Goal: Task Accomplishment & Management: Manage account settings

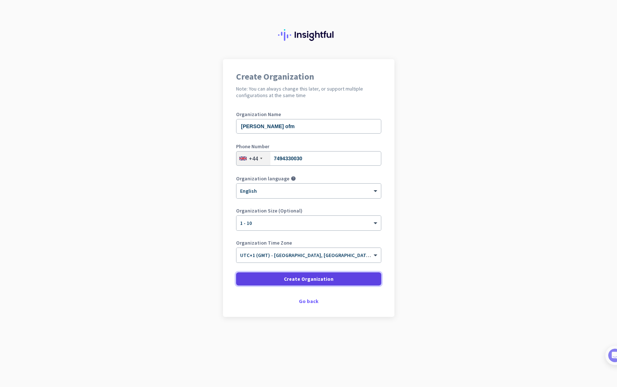
click at [298, 282] on span "Create Organization" at bounding box center [309, 278] width 50 height 7
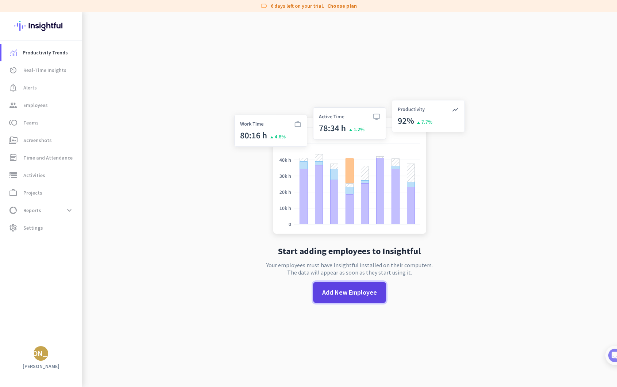
click at [349, 294] on span "Add New Employee" at bounding box center [349, 291] width 55 height 9
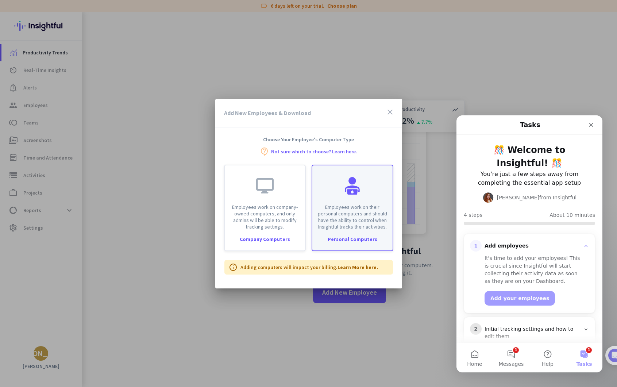
click at [362, 238] on div "Personal Computers" at bounding box center [352, 238] width 80 height 5
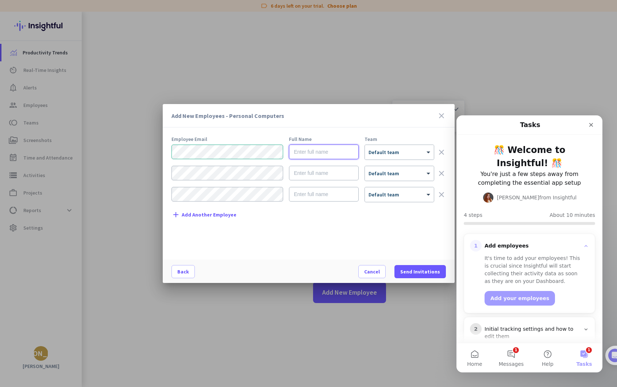
click at [307, 155] on input "text" at bounding box center [324, 151] width 70 height 15
type input "[PERSON_NAME]"
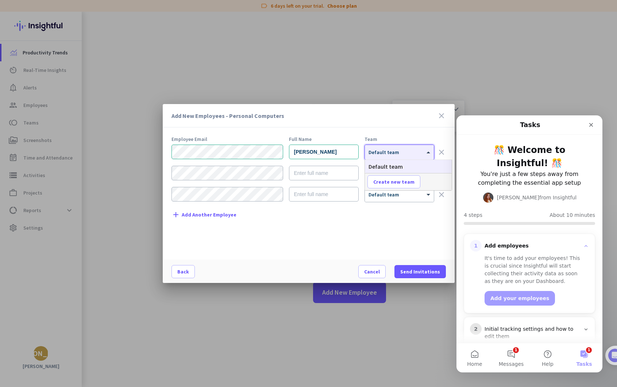
click at [381, 150] on div at bounding box center [399, 150] width 69 height 6
click at [405, 138] on div "Team" at bounding box center [399, 138] width 70 height 5
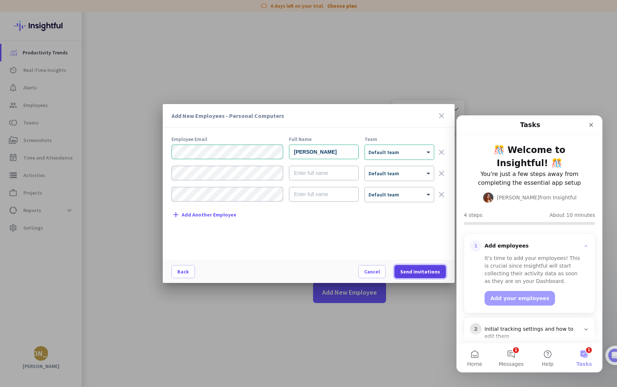
click at [426, 271] on span "Send Invitations" at bounding box center [420, 271] width 40 height 7
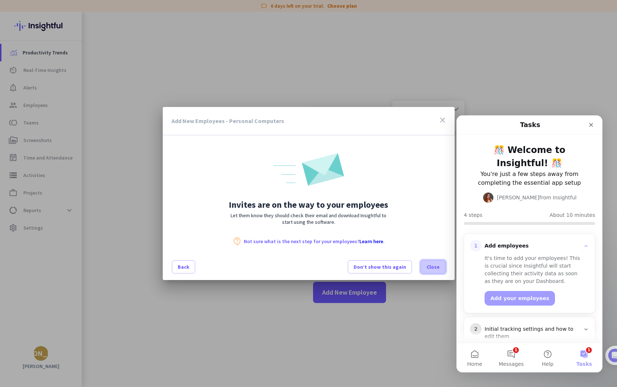
click at [433, 263] on span "Close" at bounding box center [432, 266] width 13 height 7
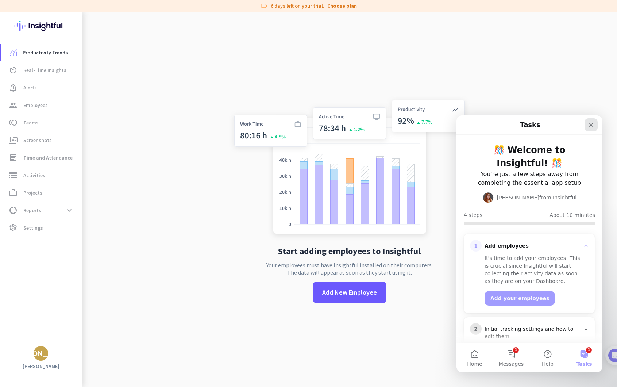
click at [589, 125] on icon "Close" at bounding box center [591, 125] width 6 height 6
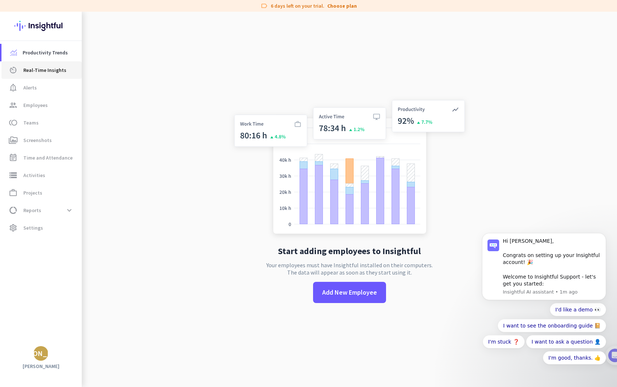
click at [49, 71] on span "Real-Time Insights" at bounding box center [44, 70] width 43 height 9
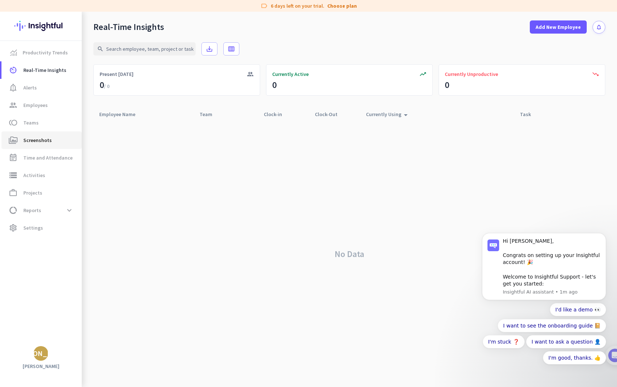
click at [54, 142] on span "perm_media Screenshots" at bounding box center [41, 140] width 69 height 9
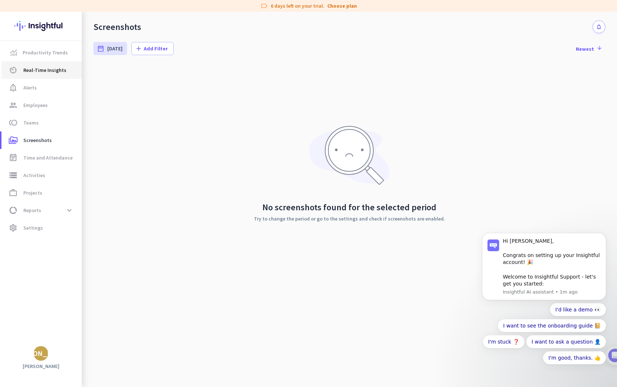
click at [41, 74] on link "av_timer Real-Time Insights" at bounding box center [41, 70] width 80 height 18
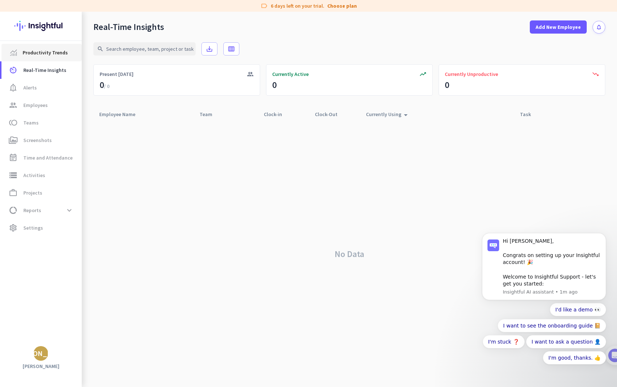
click at [42, 50] on span "Productivity Trends" at bounding box center [45, 52] width 45 height 9
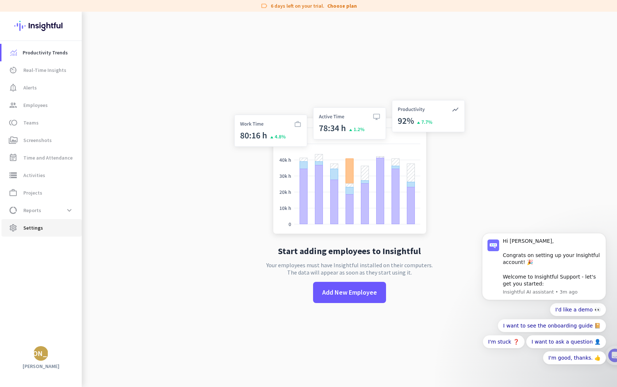
click at [45, 225] on span "settings Settings" at bounding box center [41, 227] width 69 height 9
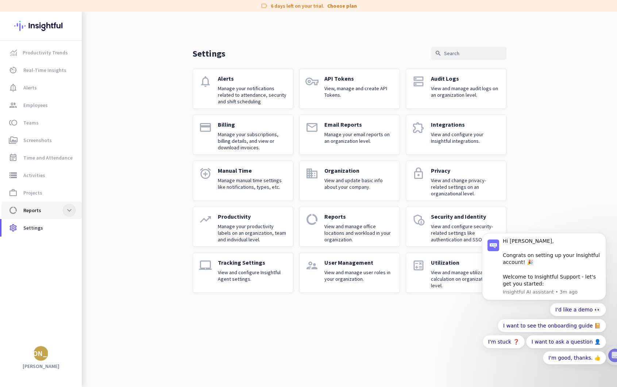
click at [74, 213] on span at bounding box center [69, 210] width 13 height 13
click at [73, 210] on span at bounding box center [69, 210] width 13 height 13
click at [42, 62] on link "av_timer Real-Time Insights" at bounding box center [41, 70] width 80 height 18
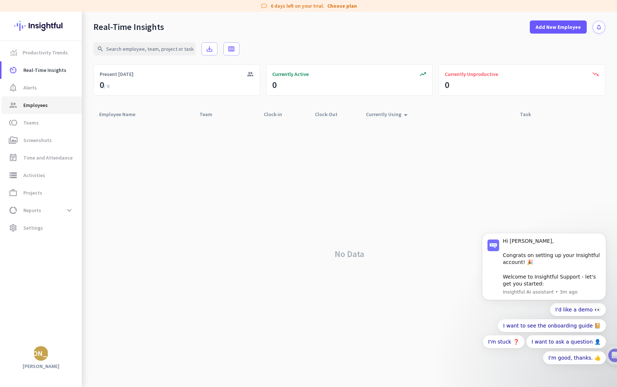
click at [45, 97] on link "group Employees" at bounding box center [41, 105] width 80 height 18
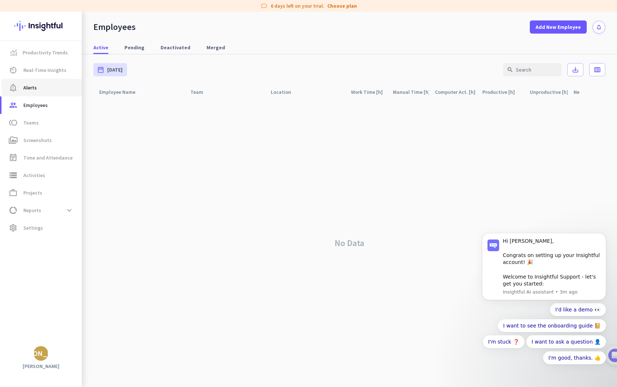
click at [45, 90] on span "notification_important Alerts" at bounding box center [41, 87] width 69 height 9
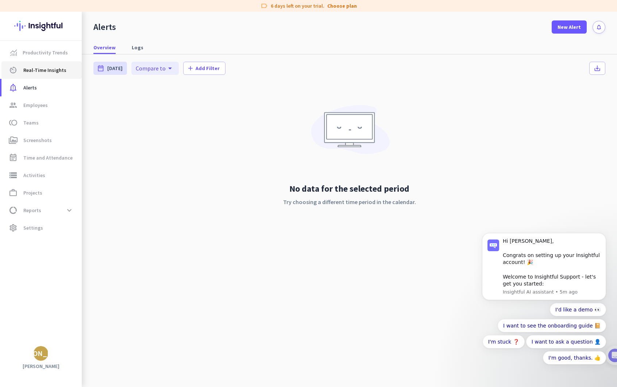
click at [62, 74] on span "Real-Time Insights" at bounding box center [44, 70] width 43 height 9
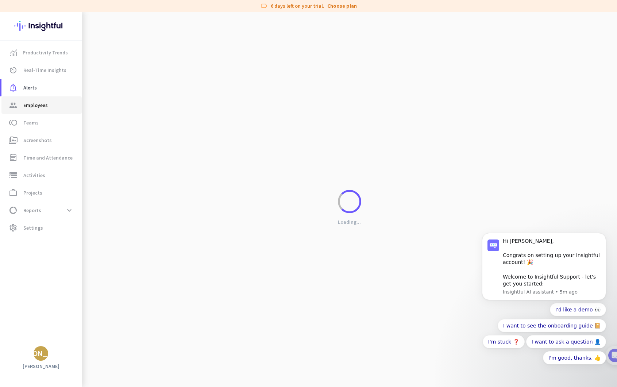
click at [51, 110] on link "group Employees" at bounding box center [41, 105] width 80 height 18
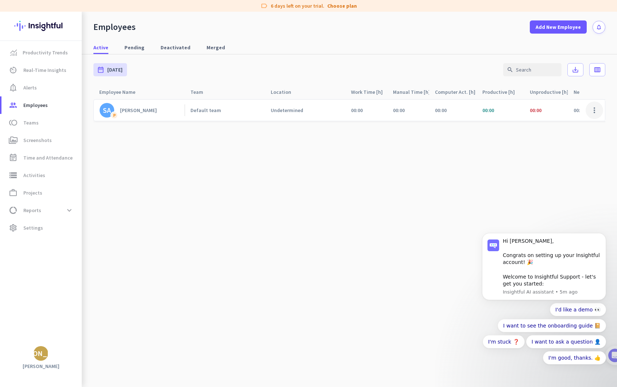
click at [596, 107] on span at bounding box center [595, 110] width 18 height 18
click at [418, 146] on div at bounding box center [308, 193] width 617 height 387
click at [593, 108] on span at bounding box center [595, 110] width 18 height 18
click at [576, 122] on span "Edit" at bounding box center [573, 125] width 48 height 7
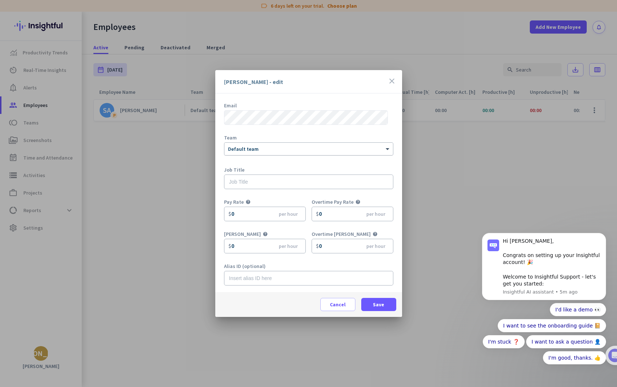
scroll to position [32, 0]
click at [278, 184] on input "text" at bounding box center [308, 181] width 169 height 15
click at [167, 244] on div at bounding box center [308, 193] width 617 height 387
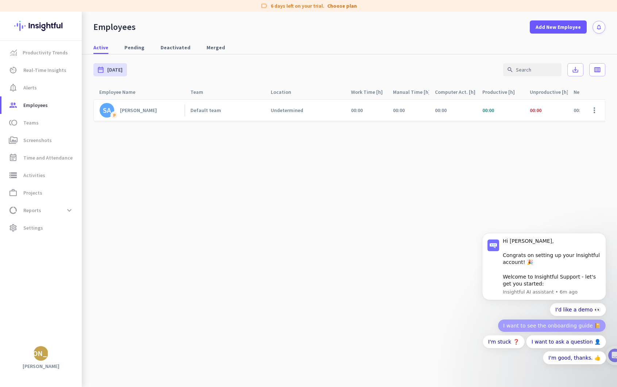
click at [548, 323] on button "I want to see the onboarding guide 📔" at bounding box center [552, 325] width 108 height 13
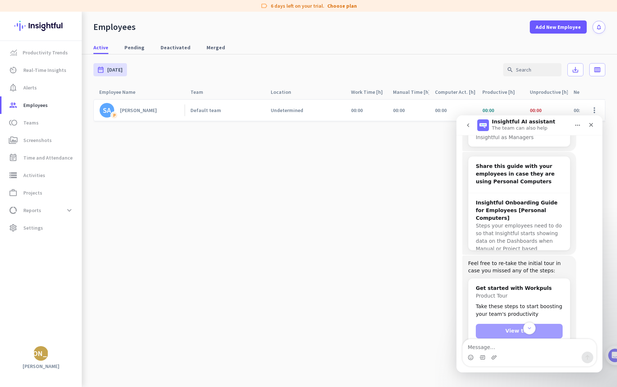
scroll to position [203, 0]
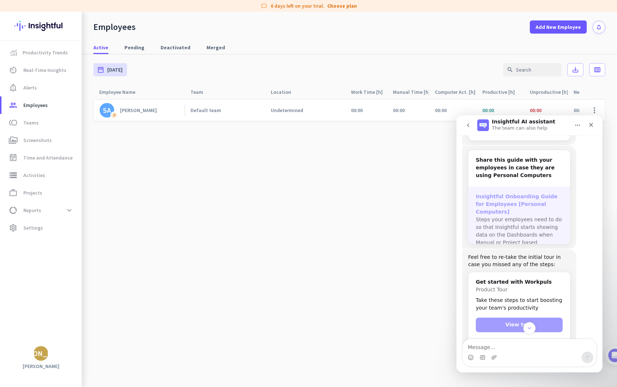
click at [524, 216] on span "Steps your employees need to do so that Insightful starts showing data on the D…" at bounding box center [519, 234] width 86 height 36
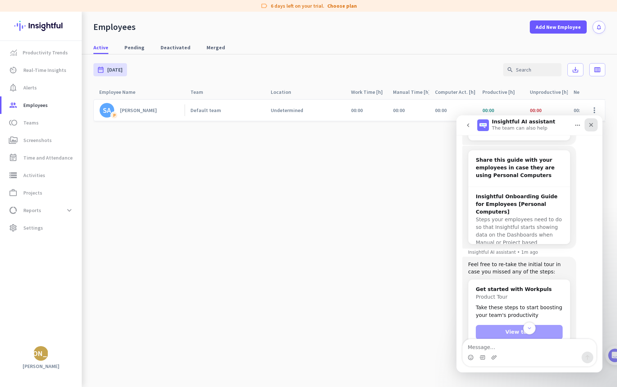
click at [590, 124] on icon "Close" at bounding box center [591, 125] width 6 height 6
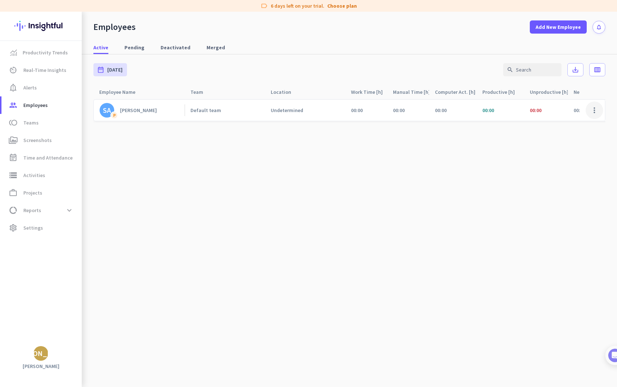
click at [595, 111] on span at bounding box center [595, 110] width 18 height 18
click at [466, 149] on div at bounding box center [308, 193] width 617 height 387
click at [36, 145] on link "perm_media Screenshots" at bounding box center [41, 140] width 80 height 18
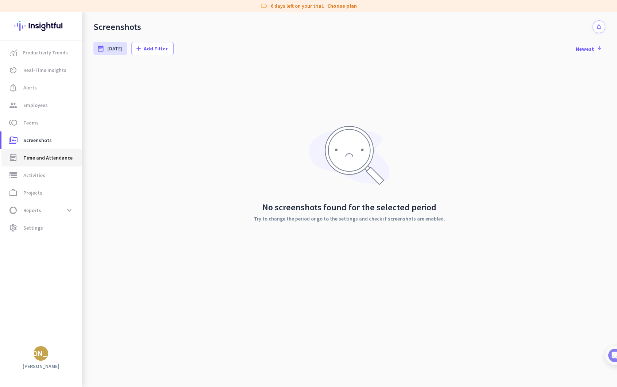
click at [44, 157] on span "Time and Attendance" at bounding box center [47, 157] width 49 height 9
click at [42, 130] on link "toll Teams" at bounding box center [41, 123] width 80 height 18
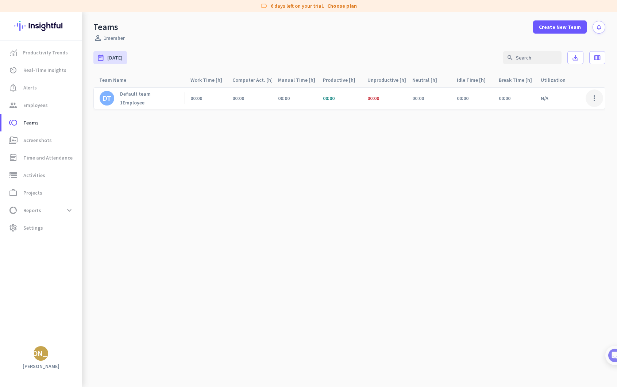
click at [591, 99] on span at bounding box center [595, 98] width 18 height 18
click at [585, 110] on span "Edit" at bounding box center [574, 113] width 45 height 7
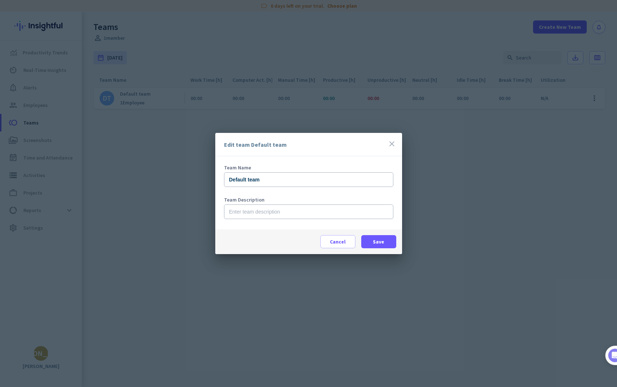
click at [388, 145] on icon "close" at bounding box center [391, 143] width 9 height 9
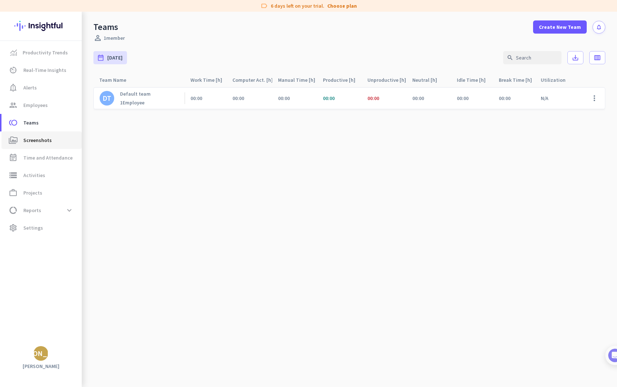
click at [29, 139] on span "Screenshots" at bounding box center [37, 140] width 28 height 9
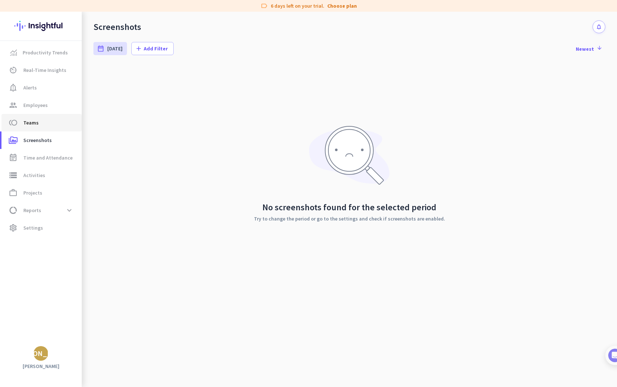
click at [36, 126] on span "Teams" at bounding box center [30, 122] width 15 height 9
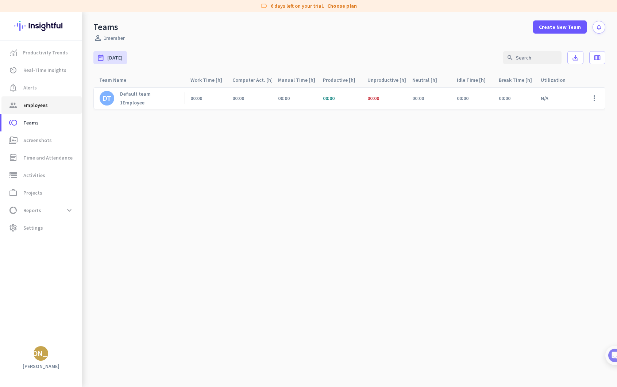
click at [37, 113] on link "group Employees" at bounding box center [41, 105] width 80 height 18
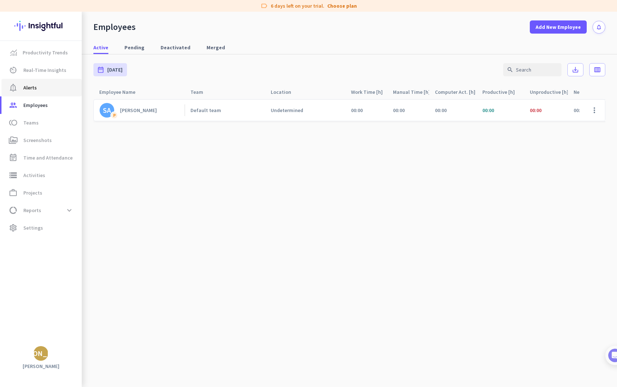
click at [35, 85] on span "Alerts" at bounding box center [29, 87] width 13 height 9
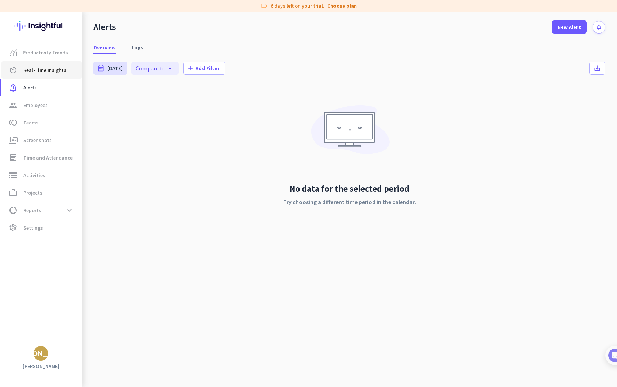
click at [40, 74] on span "Real-Time Insights" at bounding box center [44, 70] width 43 height 9
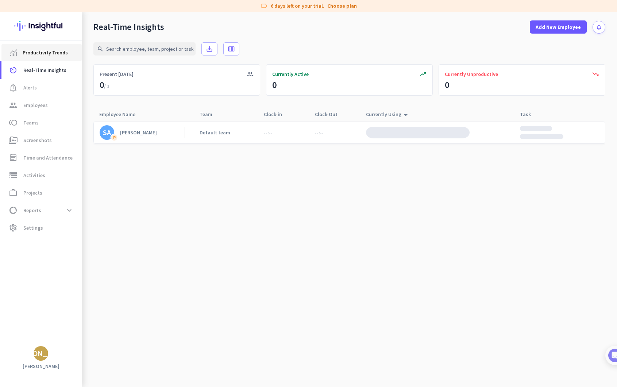
click at [47, 61] on link "Productivity Trends" at bounding box center [41, 53] width 80 height 18
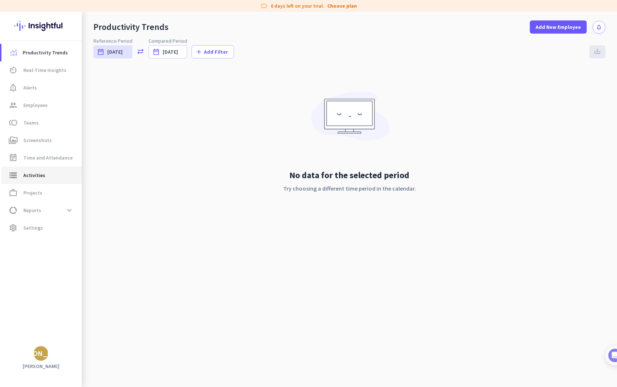
click at [47, 177] on span "storage Activities" at bounding box center [41, 175] width 69 height 9
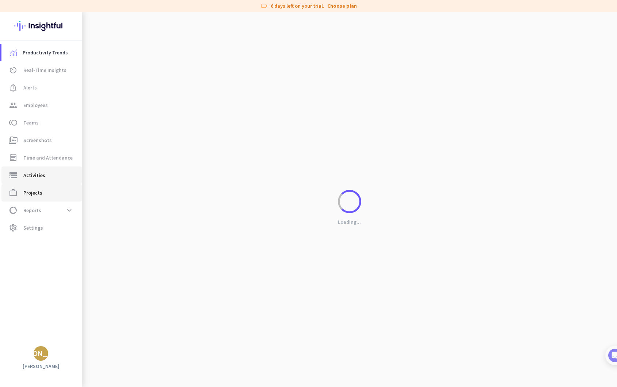
type input "[DATE]"
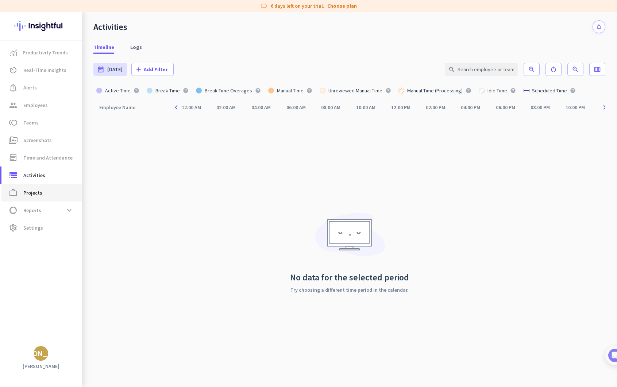
click at [51, 193] on span "work_outline Projects" at bounding box center [41, 192] width 69 height 9
type input "[DATE] - [DATE]"
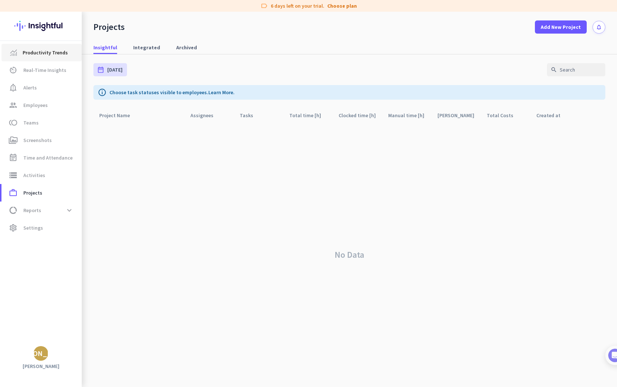
click at [38, 48] on span "Productivity Trends" at bounding box center [45, 52] width 45 height 9
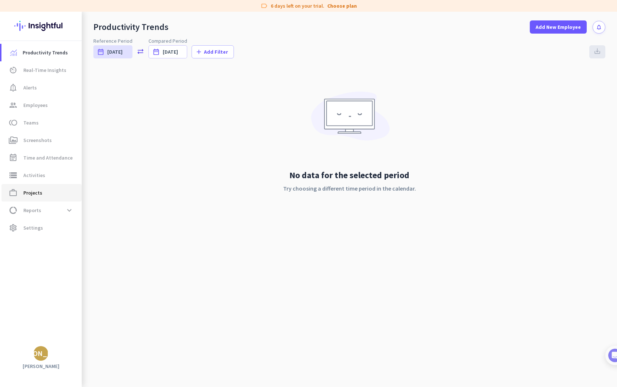
click at [47, 192] on span "work_outline Projects" at bounding box center [41, 192] width 69 height 9
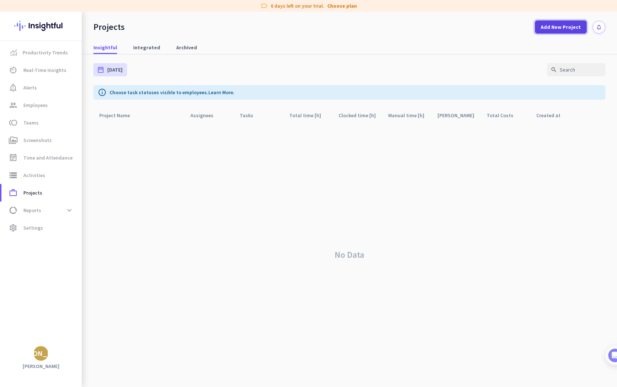
click at [571, 32] on span at bounding box center [561, 27] width 52 height 18
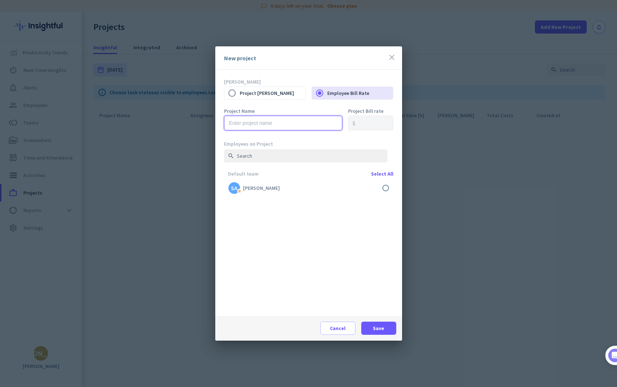
click at [300, 120] on input "text" at bounding box center [283, 123] width 118 height 15
click at [306, 110] on label "Project Name" at bounding box center [283, 110] width 118 height 5
click at [390, 56] on icon "close" at bounding box center [391, 57] width 9 height 9
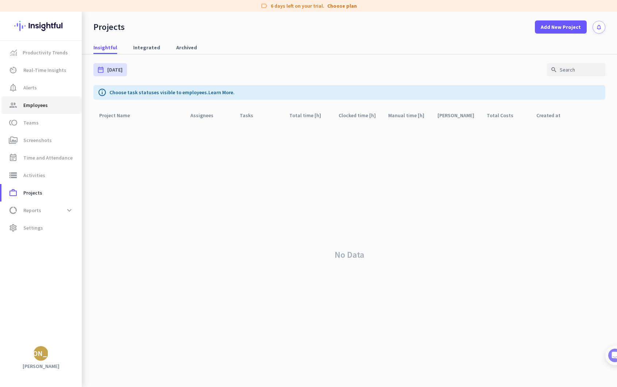
click at [38, 108] on span "Employees" at bounding box center [35, 105] width 24 height 9
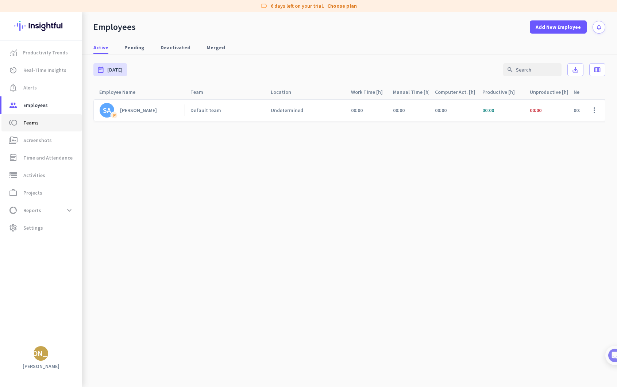
click at [44, 126] on span "toll Teams" at bounding box center [41, 122] width 69 height 9
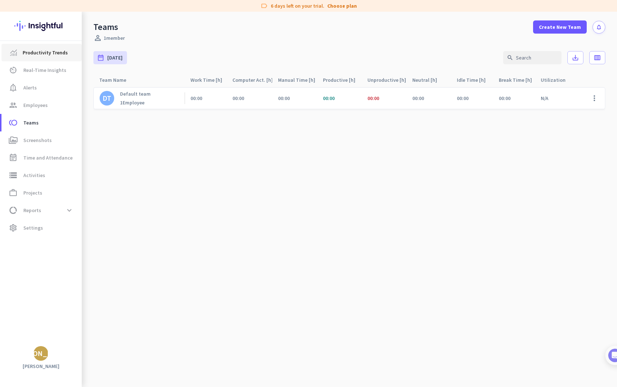
click at [58, 61] on link "Productivity Trends" at bounding box center [41, 53] width 80 height 18
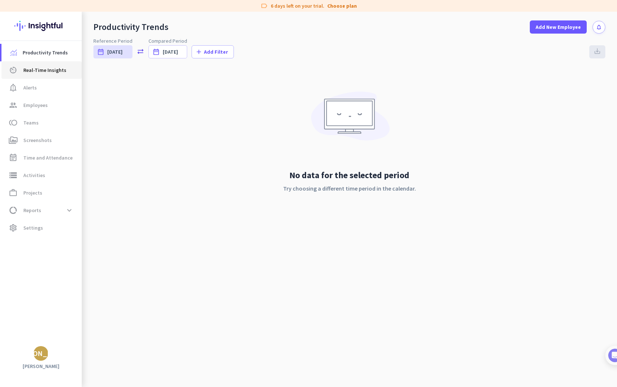
click at [48, 74] on link "av_timer Real-Time Insights" at bounding box center [41, 70] width 80 height 18
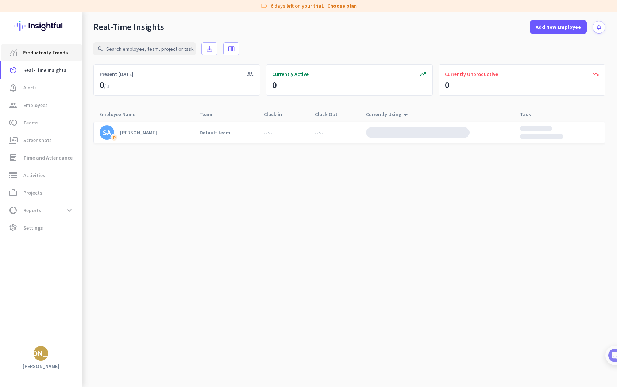
click at [54, 55] on span "Productivity Trends" at bounding box center [45, 52] width 45 height 9
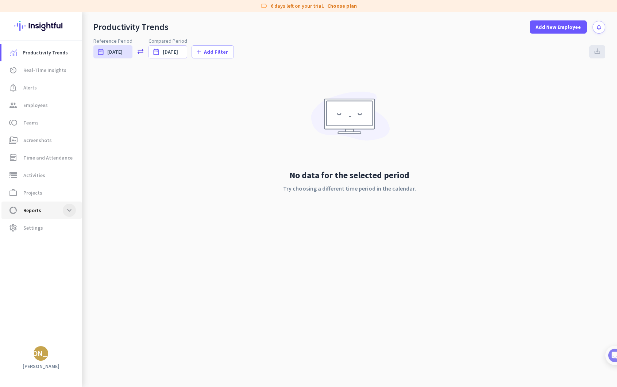
click at [70, 213] on span at bounding box center [69, 210] width 13 height 13
click at [69, 211] on span at bounding box center [69, 210] width 13 height 13
click at [66, 225] on span "settings Settings" at bounding box center [41, 227] width 69 height 9
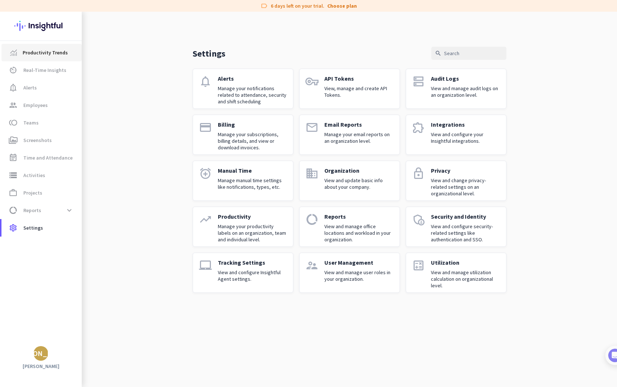
click at [57, 46] on link "Productivity Trends" at bounding box center [41, 53] width 80 height 18
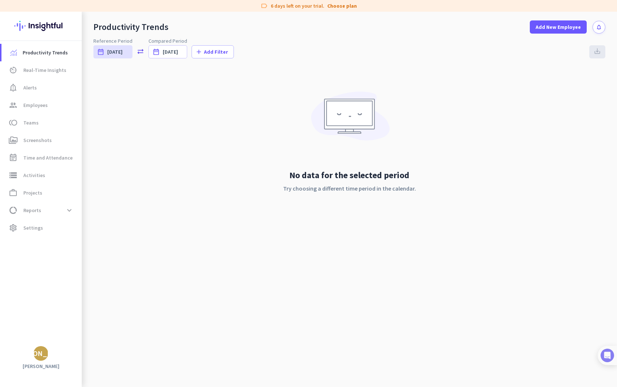
click at [614, 349] on img at bounding box center [607, 354] width 13 height 13
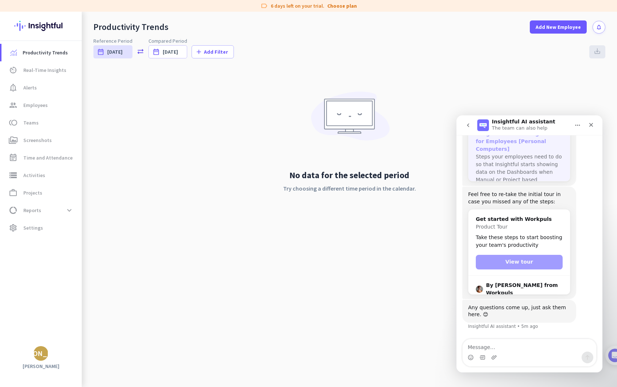
scroll to position [191, 0]
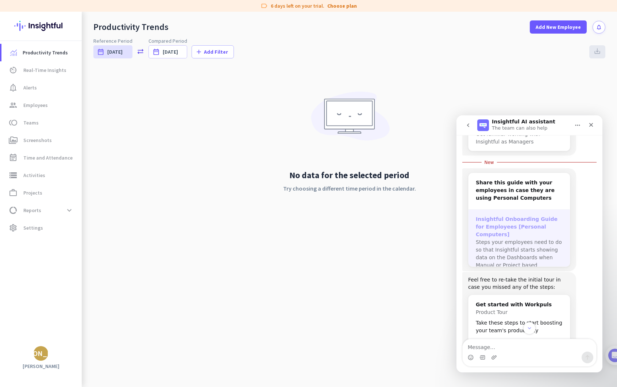
click at [520, 227] on div "Insightful Onboarding Guide for Employees [Personal Computers]" at bounding box center [519, 226] width 87 height 23
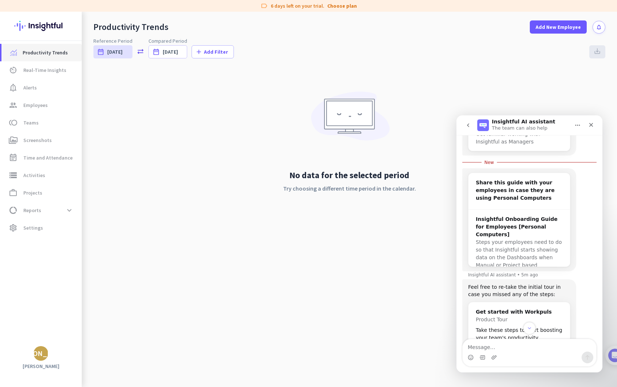
click at [51, 60] on link "Productivity Trends" at bounding box center [41, 53] width 80 height 18
click at [52, 66] on span "Real-Time Insights" at bounding box center [44, 70] width 43 height 9
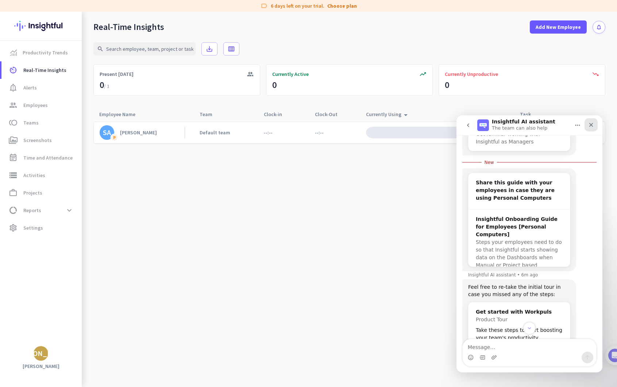
click at [592, 121] on div "Close" at bounding box center [590, 124] width 13 height 13
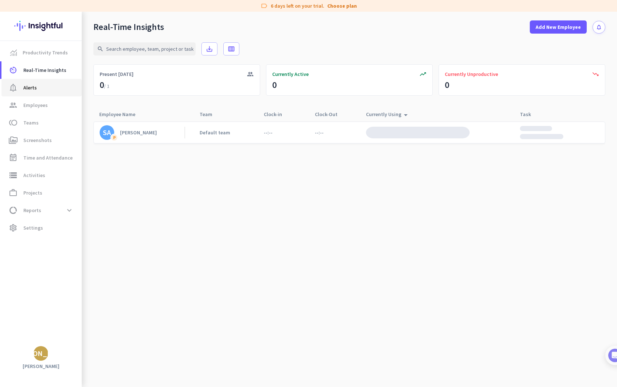
click at [39, 87] on span "notification_important Alerts" at bounding box center [41, 87] width 69 height 9
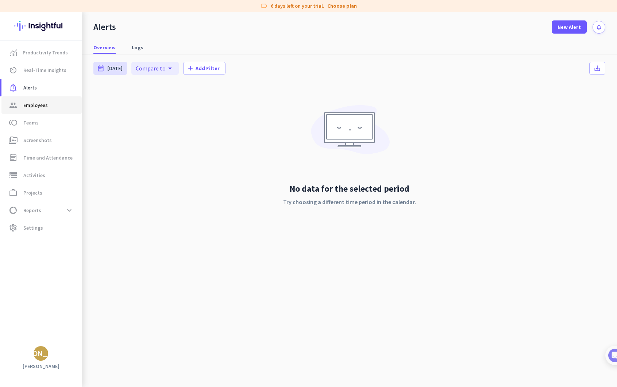
click at [32, 105] on span "Employees" at bounding box center [35, 105] width 24 height 9
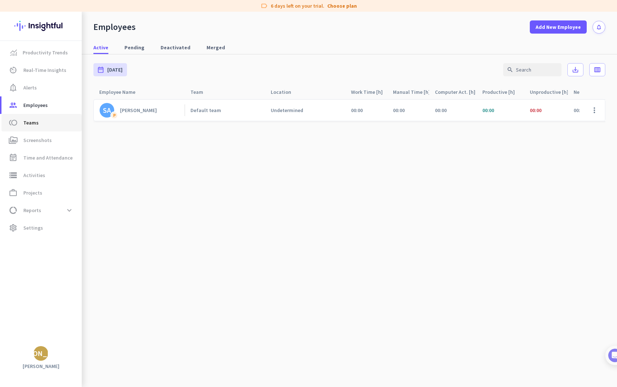
click at [49, 121] on span "toll Teams" at bounding box center [41, 122] width 69 height 9
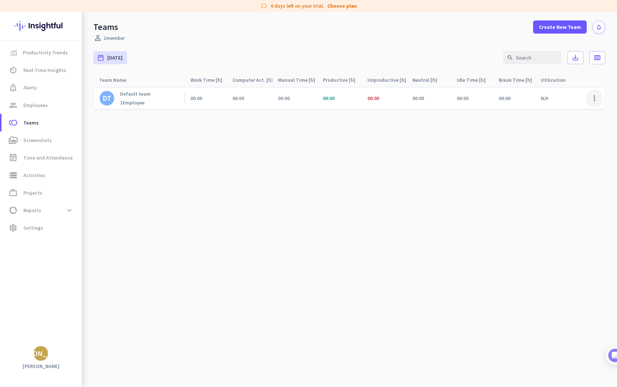
click at [593, 99] on span at bounding box center [595, 98] width 18 height 18
click at [349, 172] on div at bounding box center [308, 193] width 617 height 387
click at [59, 135] on link "perm_media Screenshots" at bounding box center [41, 140] width 80 height 18
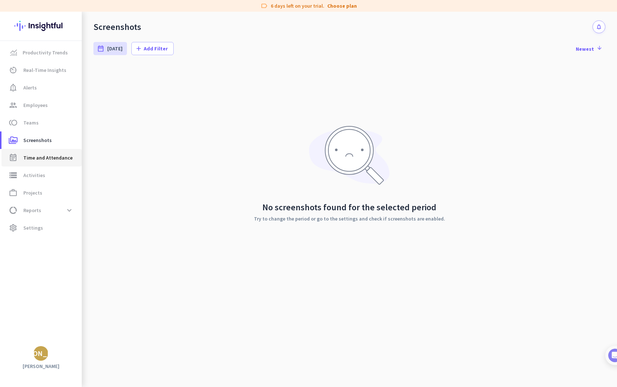
click at [51, 157] on span "Time and Attendance" at bounding box center [47, 157] width 49 height 9
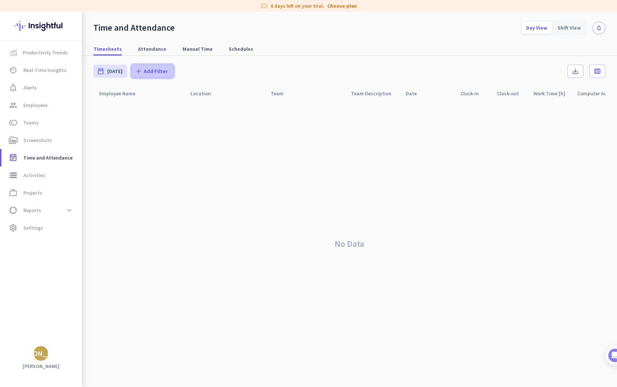
click at [156, 74] on span "Add Filter" at bounding box center [156, 70] width 24 height 7
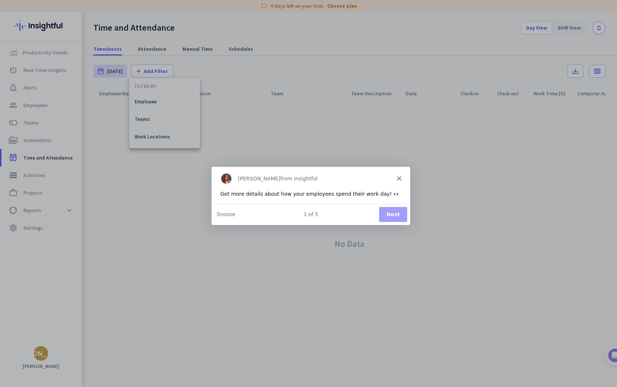
click at [397, 176] on polygon "Close" at bounding box center [398, 177] width 4 height 4
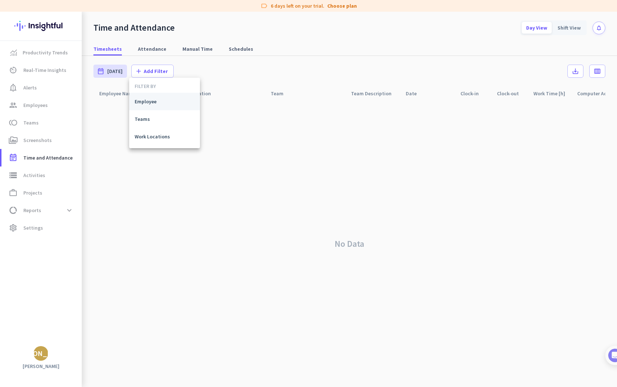
click at [155, 103] on span "Employee" at bounding box center [165, 101] width 60 height 7
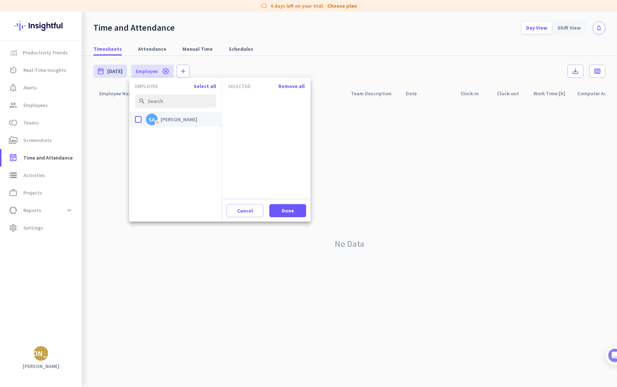
click at [172, 118] on span "[PERSON_NAME]" at bounding box center [179, 119] width 37 height 7
click at [0, 0] on input "done [PERSON_NAME]" at bounding box center [0, 0] width 0 height 0
click at [298, 213] on span at bounding box center [287, 211] width 37 height 18
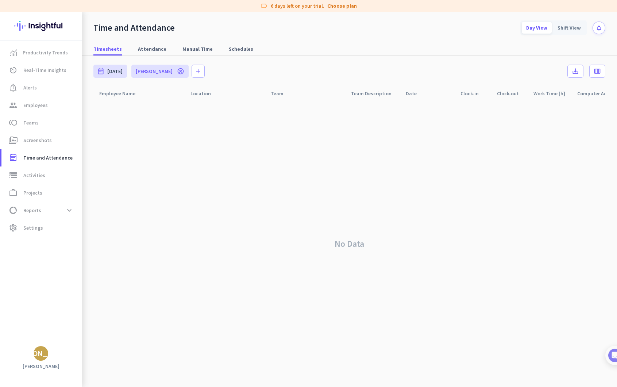
click at [177, 70] on icon "cancel" at bounding box center [180, 70] width 7 height 7
click at [138, 47] on span "Attendance" at bounding box center [152, 48] width 28 height 7
type input "[DATE] - [DATE]"
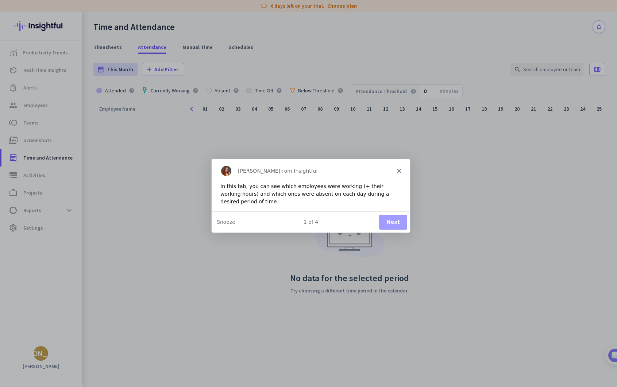
click at [398, 222] on button "Next" at bounding box center [392, 221] width 28 height 15
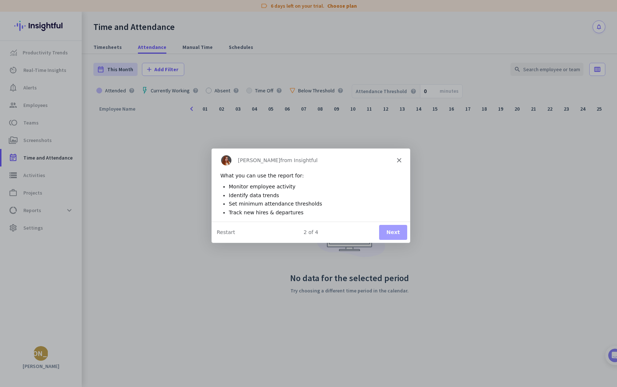
click at [391, 231] on button "Next" at bounding box center [392, 231] width 28 height 15
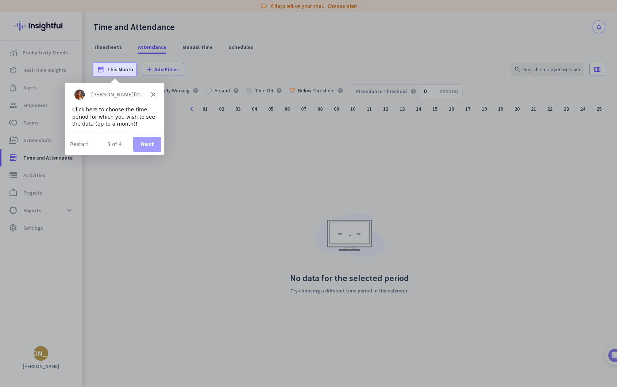
click at [139, 147] on button "Next" at bounding box center [147, 143] width 28 height 15
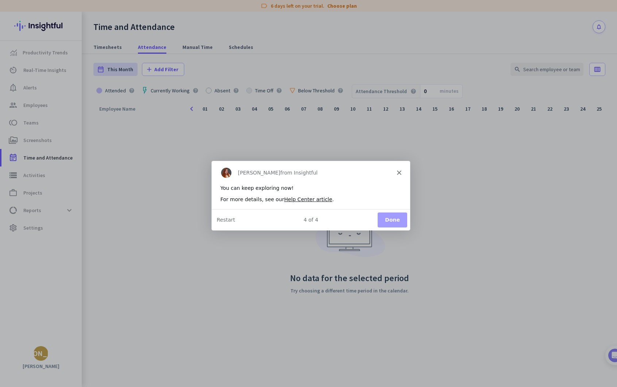
click at [394, 217] on button "Done" at bounding box center [392, 219] width 30 height 15
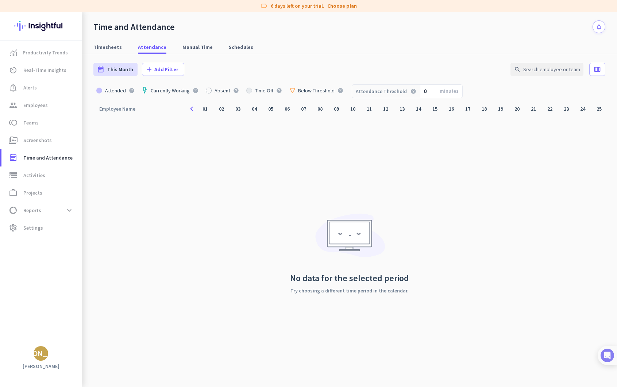
click at [610, 356] on img at bounding box center [607, 354] width 13 height 13
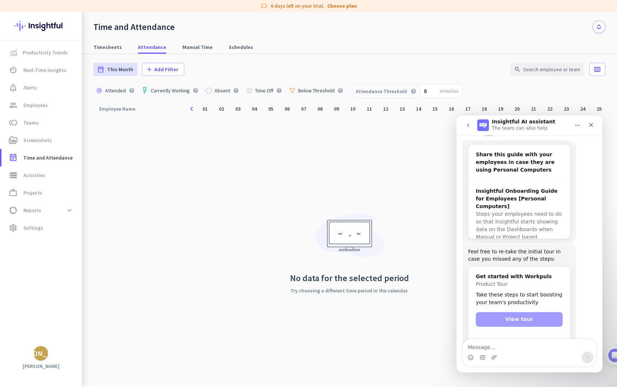
scroll to position [213, 0]
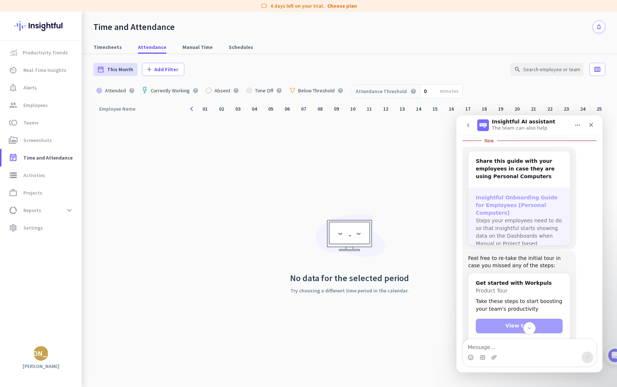
click at [522, 217] on span "Steps your employees need to do so that Insightful starts showing data on the D…" at bounding box center [519, 235] width 86 height 36
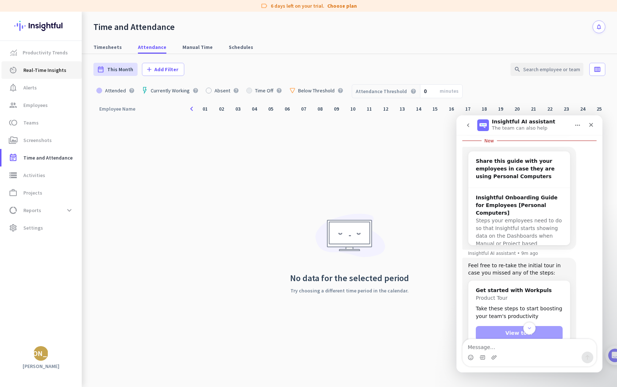
click at [43, 72] on span "Real-Time Insights" at bounding box center [44, 70] width 43 height 9
type input "[DATE] - [DATE]"
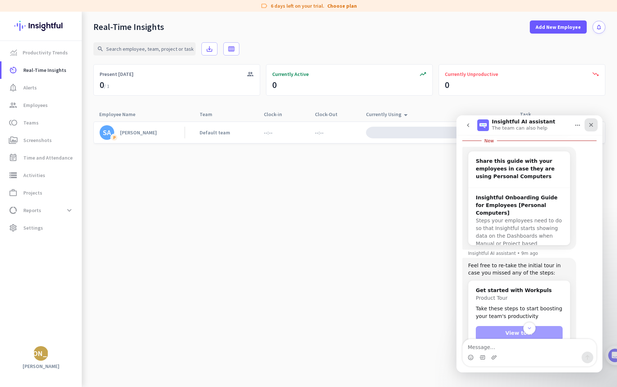
drag, startPoint x: 592, startPoint y: 126, endPoint x: 1039, endPoint y: 242, distance: 461.6
click at [592, 126] on icon "Close" at bounding box center [591, 125] width 6 height 6
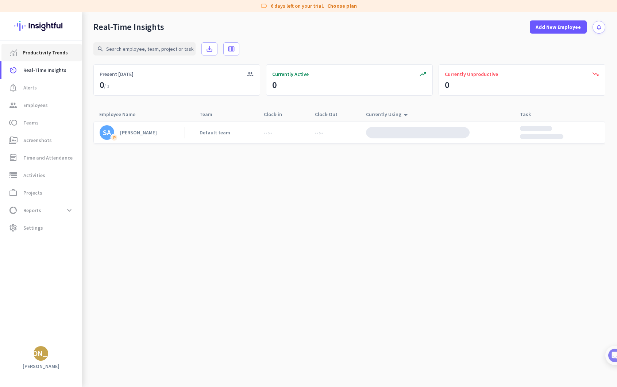
click at [46, 55] on span "Productivity Trends" at bounding box center [45, 52] width 45 height 9
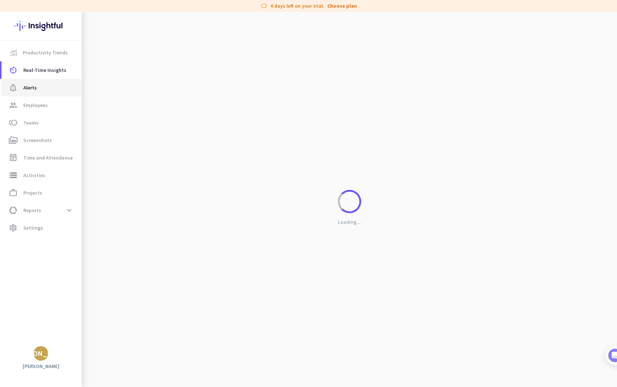
click at [37, 88] on span "notification_important Alerts" at bounding box center [41, 87] width 69 height 9
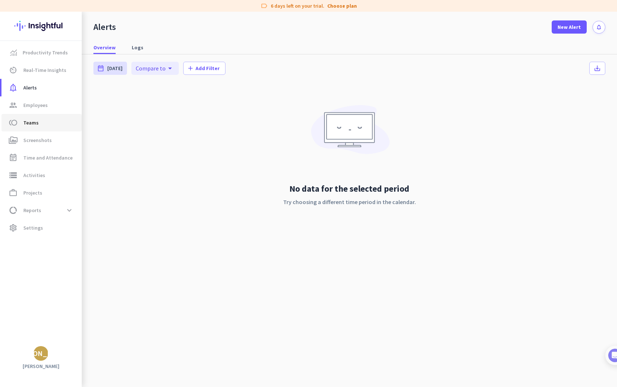
click at [43, 120] on span "toll Teams" at bounding box center [41, 122] width 69 height 9
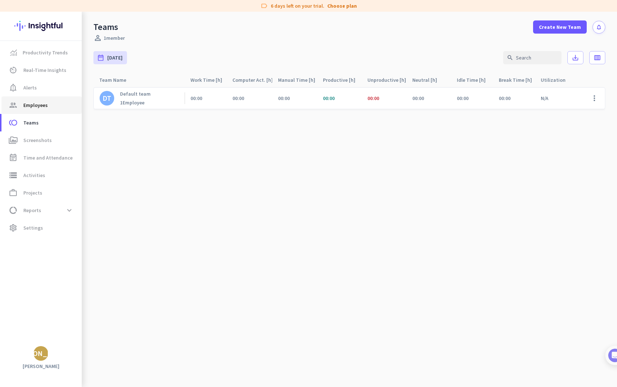
click at [44, 102] on span "Employees" at bounding box center [35, 105] width 24 height 9
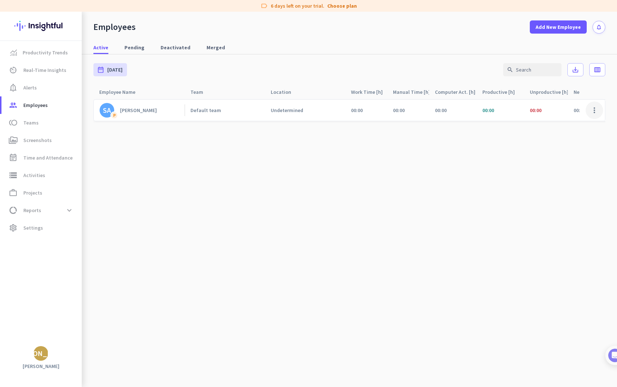
click at [598, 111] on span at bounding box center [595, 110] width 18 height 18
click at [583, 122] on span "Edit" at bounding box center [573, 125] width 48 height 7
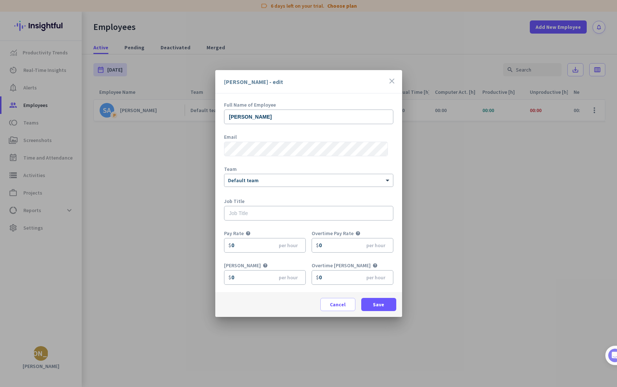
click at [394, 76] on div "[PERSON_NAME] - edit close" at bounding box center [308, 81] width 187 height 23
click at [391, 85] on div "close" at bounding box center [391, 82] width 9 height 10
click at [391, 80] on icon "close" at bounding box center [391, 81] width 9 height 9
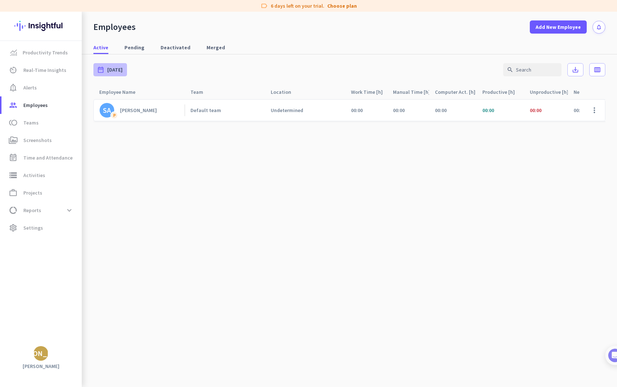
click at [112, 73] on div "date_range [DATE]" at bounding box center [110, 69] width 34 height 13
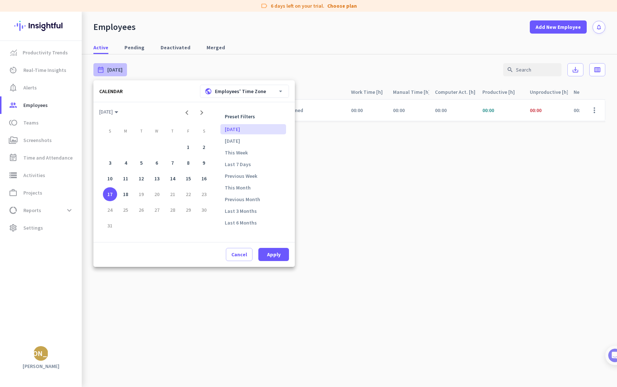
click at [376, 199] on div at bounding box center [308, 193] width 617 height 387
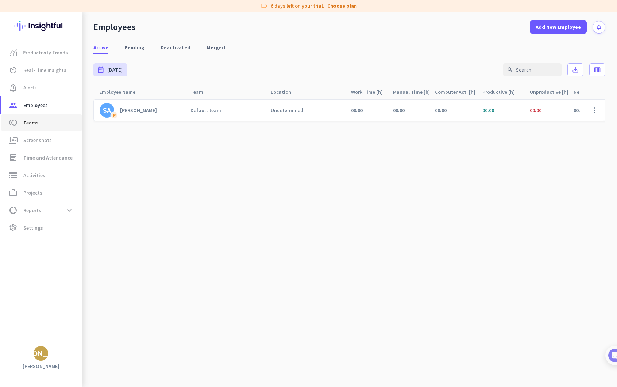
click at [25, 126] on span "Teams" at bounding box center [30, 122] width 15 height 9
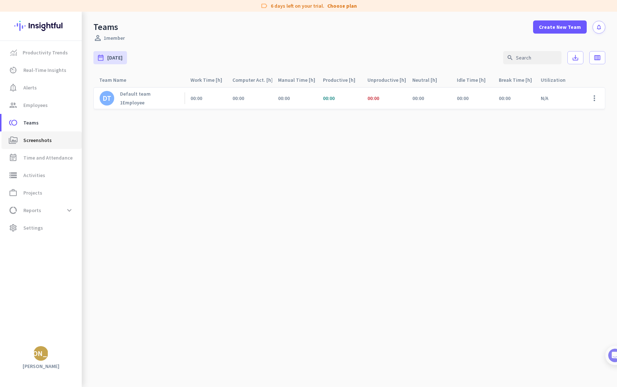
click at [41, 136] on span "Screenshots" at bounding box center [37, 140] width 28 height 9
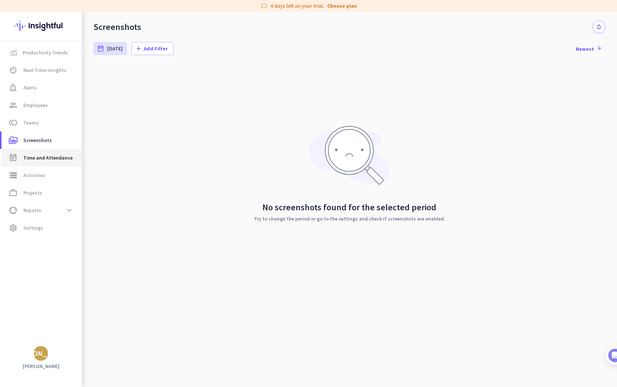
click at [41, 159] on span "Time and Attendance" at bounding box center [47, 157] width 49 height 9
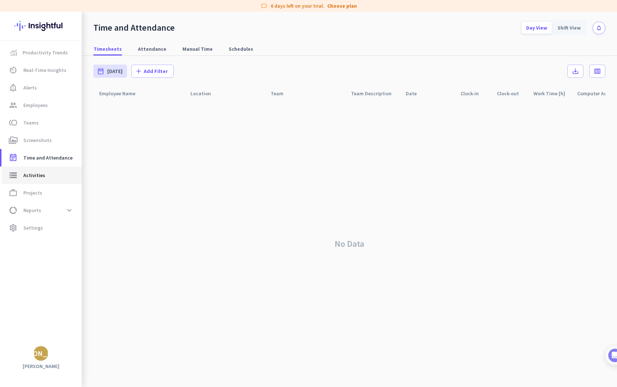
click at [49, 175] on span "storage Activities" at bounding box center [41, 175] width 69 height 9
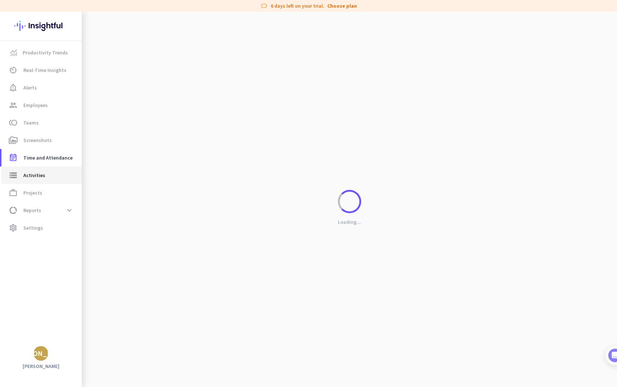
type input "[DATE]"
click at [53, 196] on span "work_outline Projects" at bounding box center [41, 192] width 69 height 9
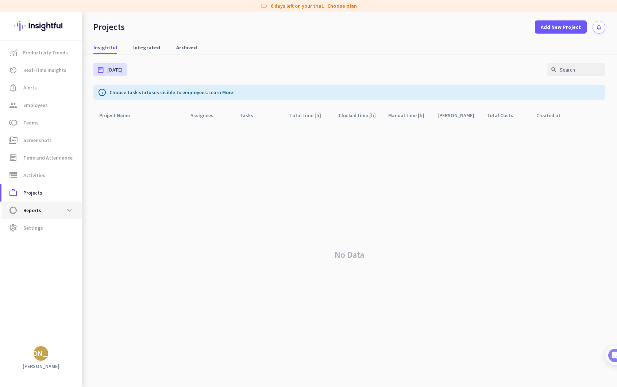
click at [53, 210] on span "data_usage Reports expand_more" at bounding box center [41, 210] width 69 height 13
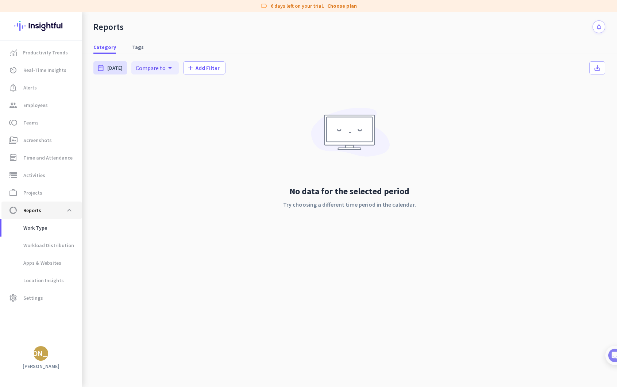
click at [53, 210] on span "data_usage Reports expand_less" at bounding box center [41, 210] width 69 height 13
click at [68, 210] on span at bounding box center [69, 210] width 13 height 13
click at [45, 50] on span "Productivity Trends" at bounding box center [45, 52] width 45 height 9
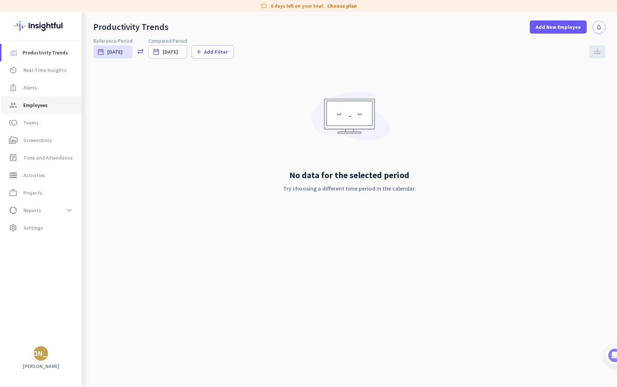
click at [42, 104] on span "Employees" at bounding box center [35, 105] width 24 height 9
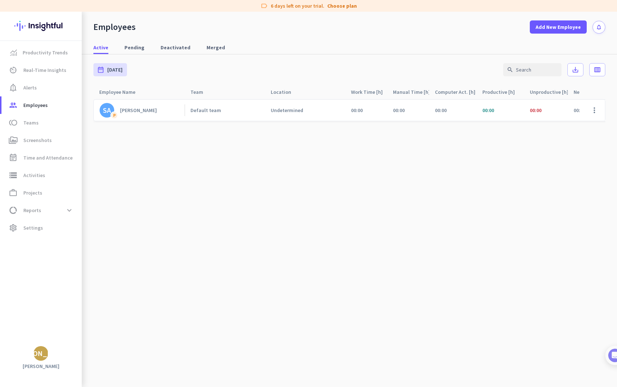
click at [194, 117] on div "Default team" at bounding box center [225, 110] width 80 height 21
click at [104, 111] on div "SA" at bounding box center [107, 110] width 8 height 7
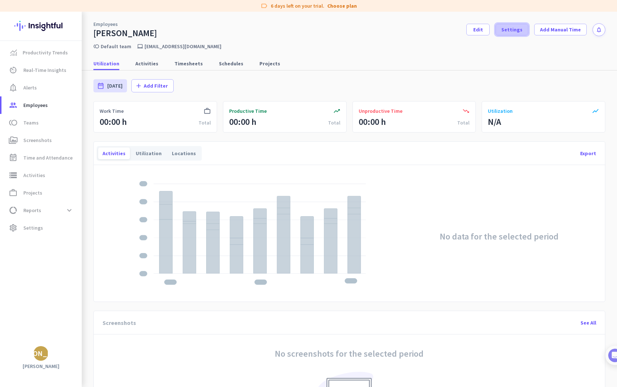
click at [521, 30] on span at bounding box center [512, 30] width 32 height 18
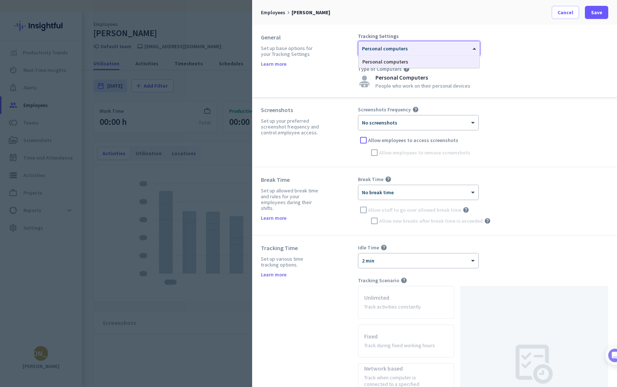
click at [426, 46] on div at bounding box center [418, 46] width 121 height 6
click at [549, 79] on div "Tracking Settings × Personal computers Personal computers Type of Computers hel…" at bounding box center [483, 61] width 250 height 55
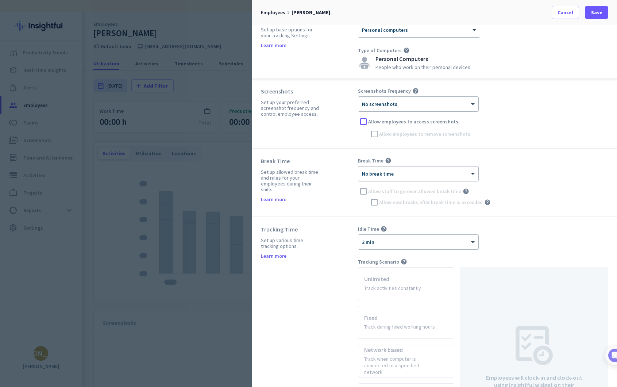
scroll to position [20, 0]
click at [440, 110] on ng-select "× No screenshots" at bounding box center [418, 102] width 121 height 15
click at [440, 107] on div "× No screenshots" at bounding box center [418, 103] width 120 height 15
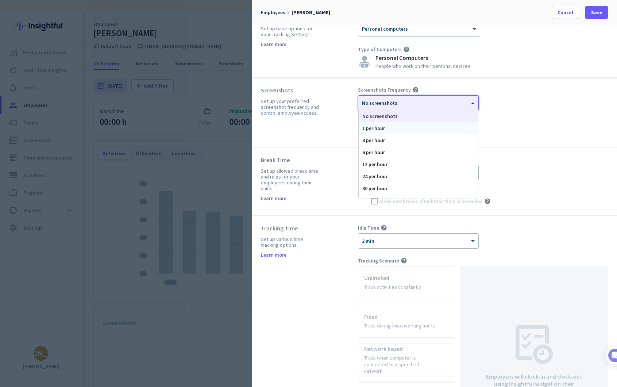
click at [432, 130] on div "1 per hour" at bounding box center [418, 128] width 119 height 12
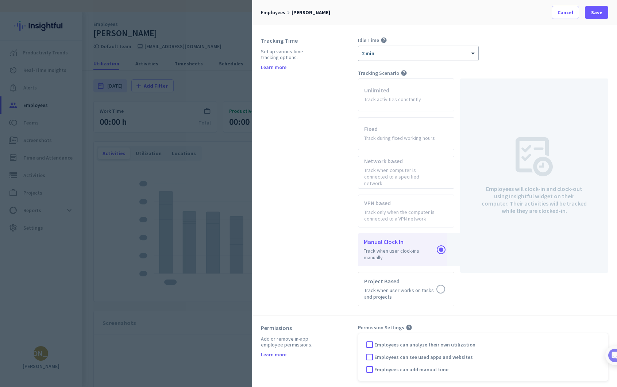
scroll to position [206, 0]
click at [400, 55] on div "× 2 min" at bounding box center [413, 54] width 111 height 6
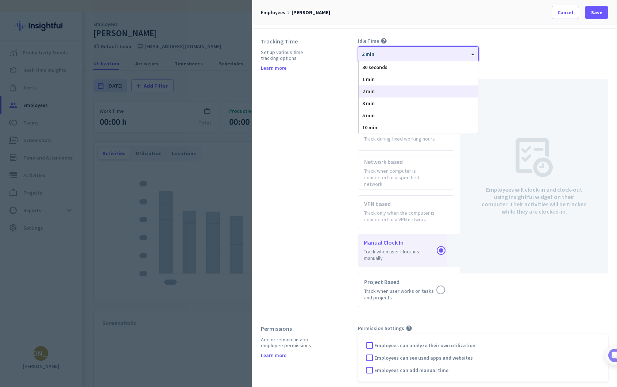
click at [545, 43] on div "Idle Time help × 2 min 30 seconds 1 min 2 min 3 min 5 min 10 min" at bounding box center [483, 50] width 250 height 24
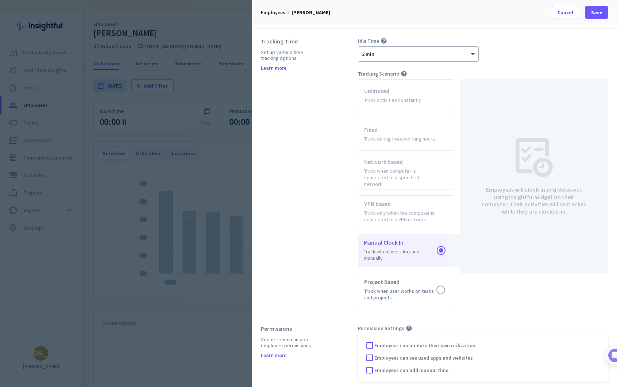
click at [386, 42] on icon "help" at bounding box center [384, 41] width 7 height 7
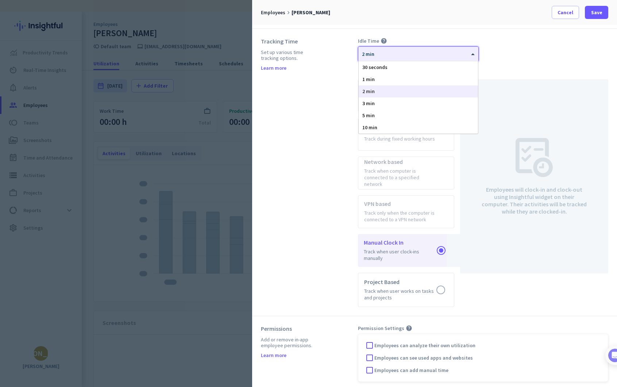
click at [470, 55] on span at bounding box center [473, 54] width 9 height 6
click at [456, 120] on div "5 min" at bounding box center [418, 115] width 119 height 12
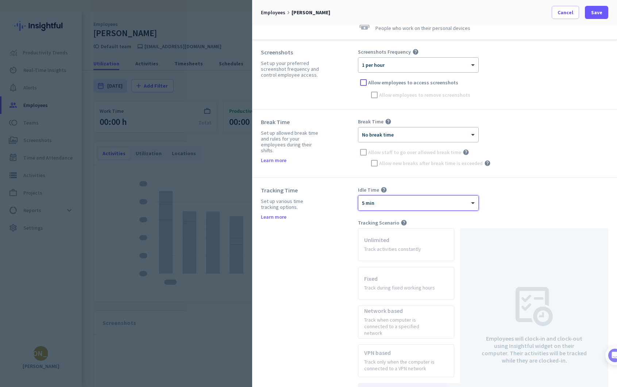
scroll to position [58, 0]
click at [460, 135] on div "× No break time" at bounding box center [413, 135] width 111 height 6
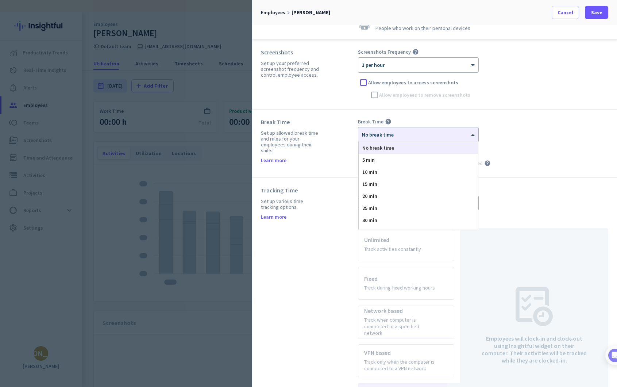
click at [509, 124] on div "Break Time help" at bounding box center [483, 121] width 250 height 7
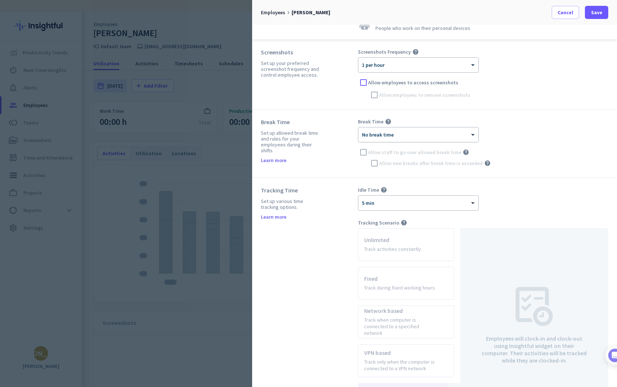
click at [441, 137] on div "× No break time" at bounding box center [413, 135] width 111 height 6
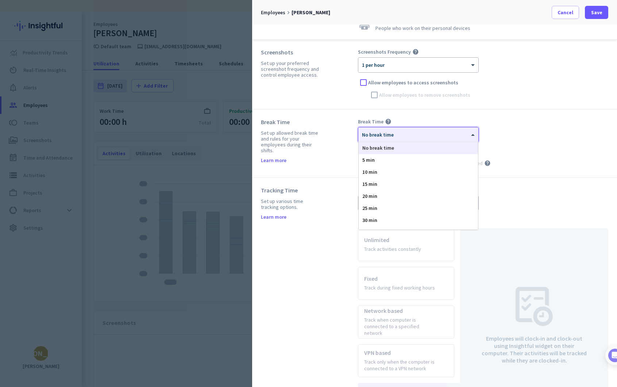
click at [520, 117] on div "Break Time Set up allowed break time and rules for your employees during their …" at bounding box center [434, 143] width 365 height 68
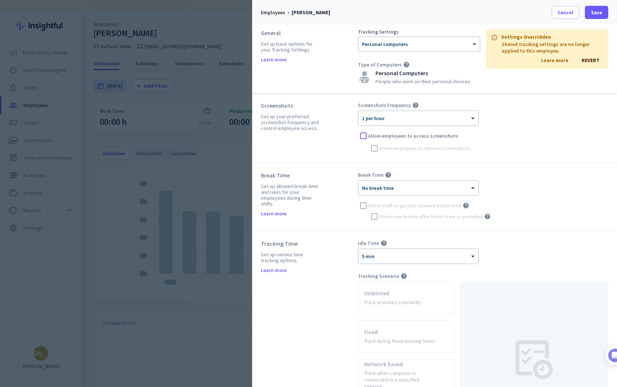
scroll to position [0, 0]
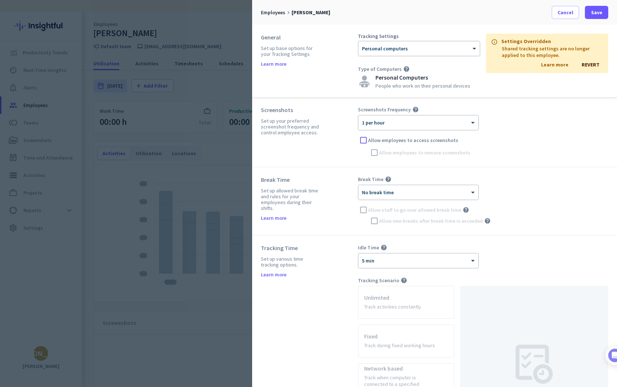
click at [403, 70] on icon "help" at bounding box center [406, 69] width 7 height 7
click at [411, 46] on div at bounding box center [418, 46] width 121 height 6
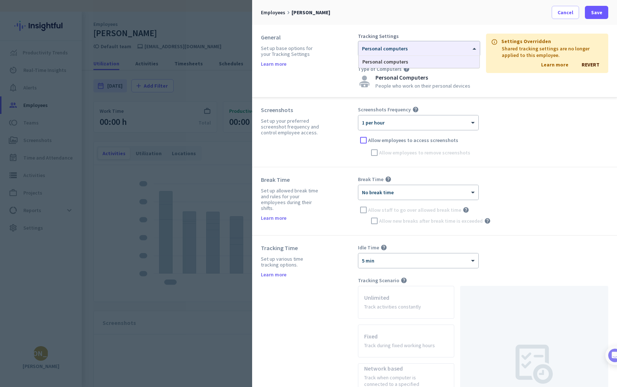
click at [426, 32] on div "General Set up base options for your Tracking Settings Learn more Tracking Sett…" at bounding box center [434, 61] width 365 height 73
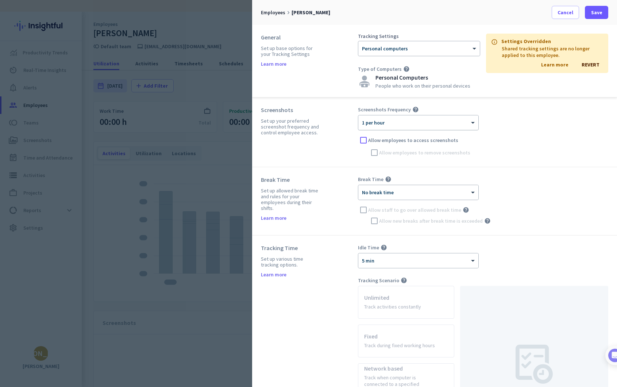
click at [455, 125] on div "× 1 per hour" at bounding box center [413, 123] width 111 height 6
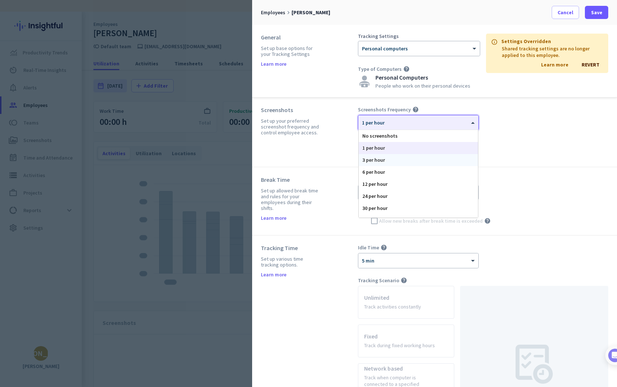
click at [442, 162] on div "3 per hour" at bounding box center [418, 160] width 119 height 12
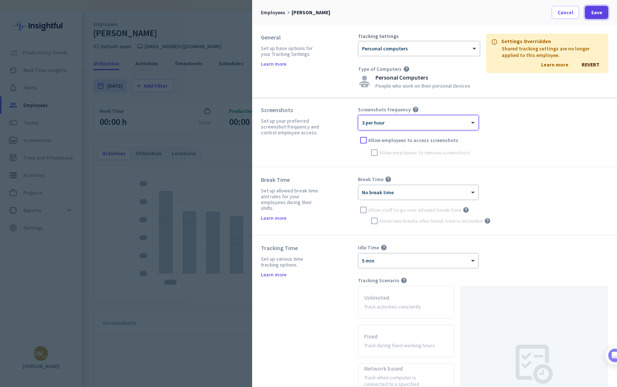
click at [589, 12] on span at bounding box center [596, 13] width 23 height 18
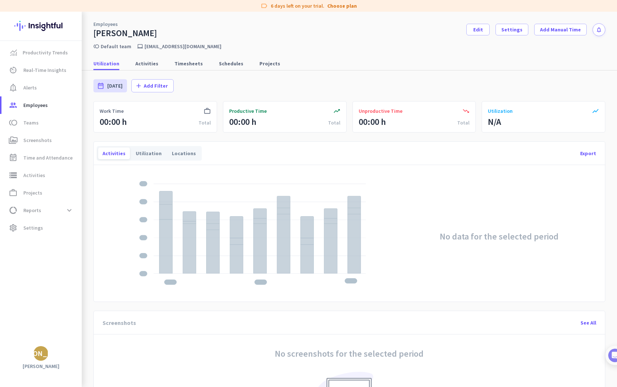
drag, startPoint x: 164, startPoint y: 44, endPoint x: 232, endPoint y: 44, distance: 67.9
click at [232, 44] on div "toll Default team laptop_mac [EMAIL_ADDRESS][DOMAIN_NAME]" at bounding box center [349, 44] width 535 height 11
click at [139, 46] on icon "laptop_mac" at bounding box center [140, 46] width 6 height 6
click at [48, 61] on link "av_timer Real-Time Insights" at bounding box center [41, 70] width 80 height 18
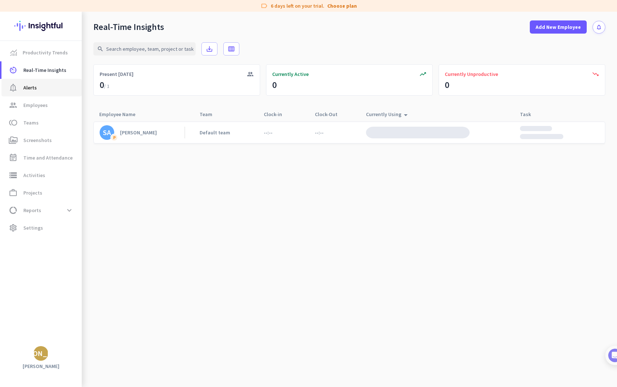
click at [51, 86] on span "notification_important Alerts" at bounding box center [41, 87] width 69 height 9
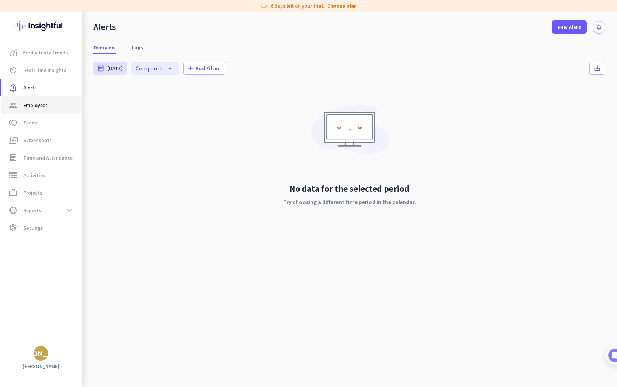
click at [49, 105] on span "group Employees" at bounding box center [41, 105] width 69 height 9
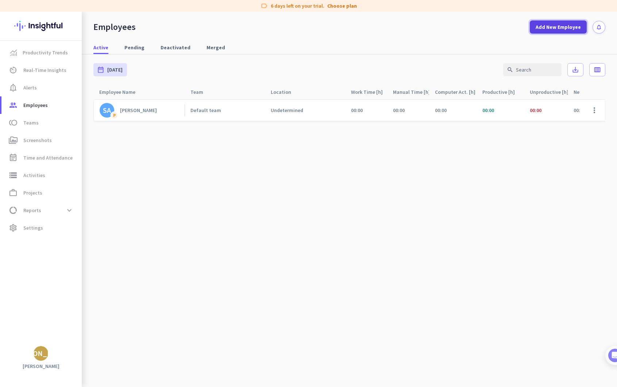
click at [576, 30] on span "Add New Employee" at bounding box center [558, 26] width 45 height 7
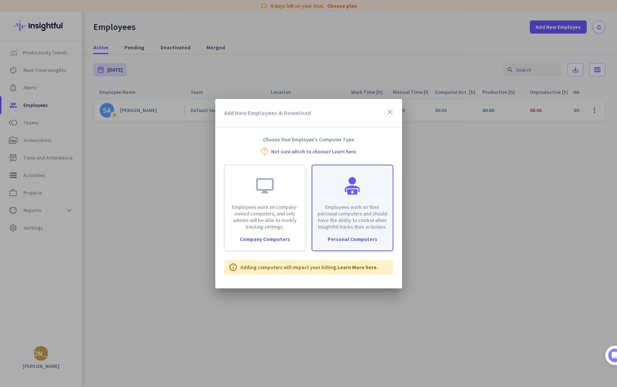
click at [355, 221] on p "Employees work on their personal computers and should have the ability to contr…" at bounding box center [353, 217] width 72 height 26
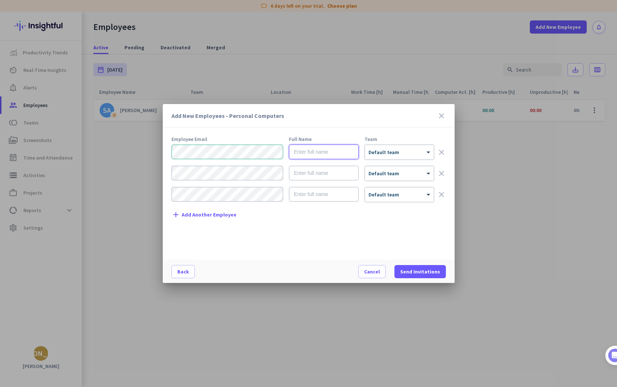
click at [335, 156] on input "text" at bounding box center [324, 151] width 70 height 15
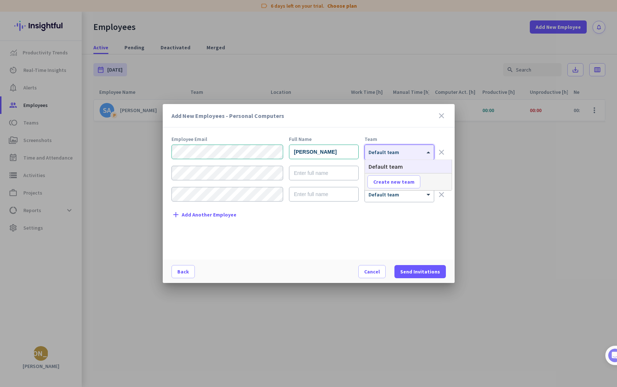
click at [399, 152] on div at bounding box center [399, 150] width 69 height 6
click at [400, 128] on div "Add New Employees - Personal Computers close Employee Email Full Name Team [PER…" at bounding box center [309, 193] width 292 height 179
click at [327, 154] on input "[PERSON_NAME]" at bounding box center [324, 151] width 70 height 15
type input "[PERSON_NAME]"
click at [355, 125] on div "Add New Employees - Personal Computers close" at bounding box center [309, 115] width 292 height 23
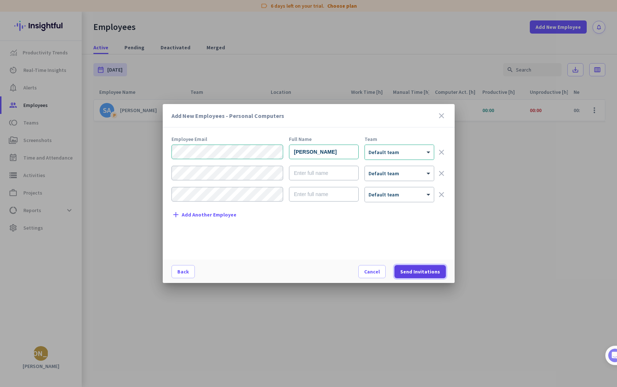
click at [426, 271] on span "Send Invitations" at bounding box center [420, 271] width 40 height 7
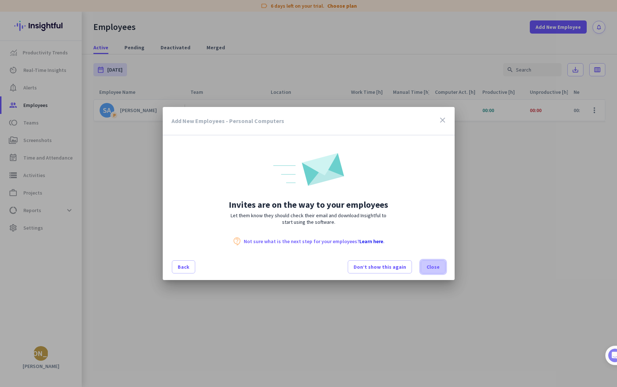
click at [431, 265] on span "Close" at bounding box center [432, 266] width 13 height 7
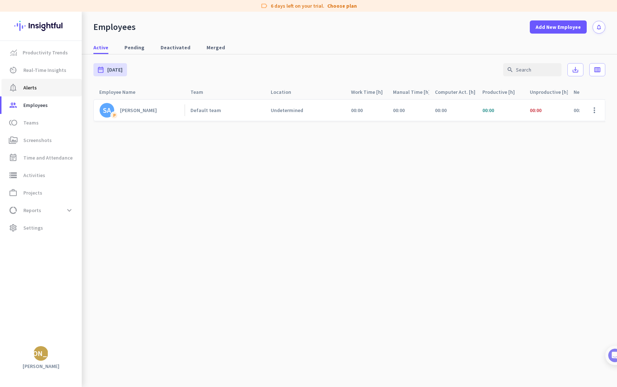
click at [44, 86] on span "notification_important Alerts" at bounding box center [41, 87] width 69 height 9
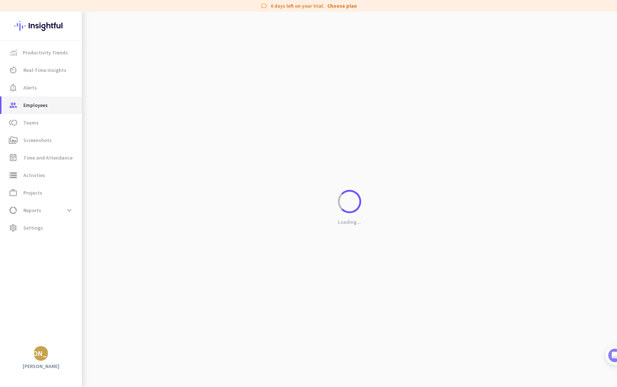
click at [39, 101] on span "Employees" at bounding box center [35, 105] width 24 height 9
